Goal: Task Accomplishment & Management: Manage account settings

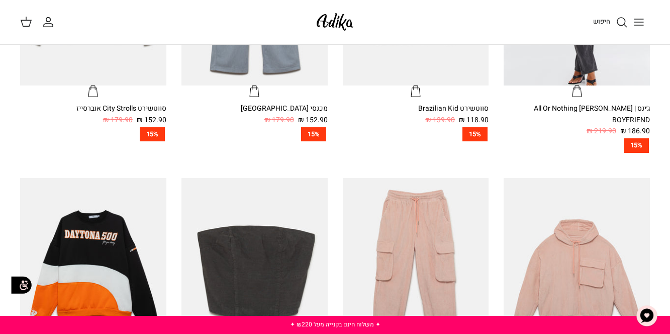
scroll to position [447, 0]
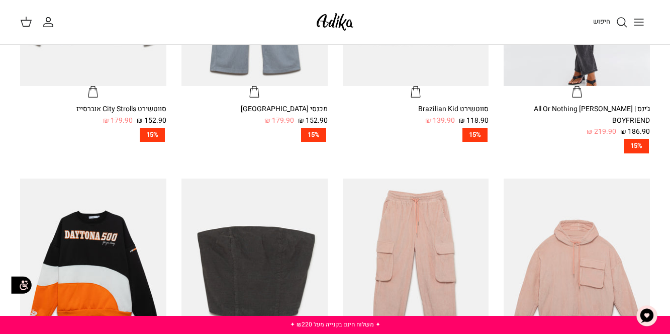
click at [52, 26] on icon "החשבון שלי" at bounding box center [48, 25] width 9 height 4
click at [31, 17] on icon at bounding box center [26, 22] width 12 height 12
click at [49, 23] on icon "החשבון שלי" at bounding box center [48, 25] width 9 height 4
